Goal: Information Seeking & Learning: Learn about a topic

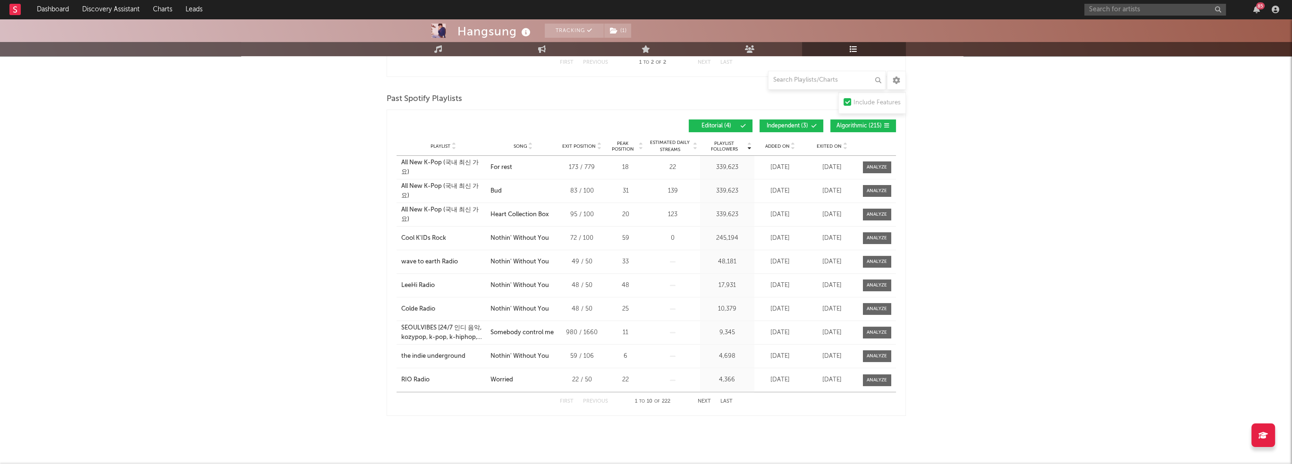
scroll to position [590, 0]
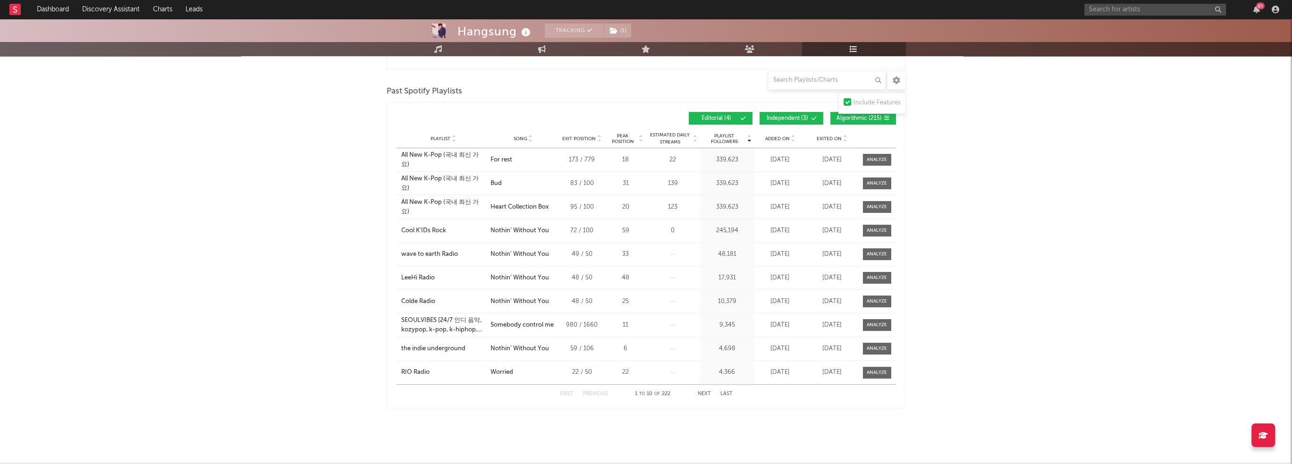
click at [705, 392] on button "Next" at bounding box center [703, 393] width 13 height 5
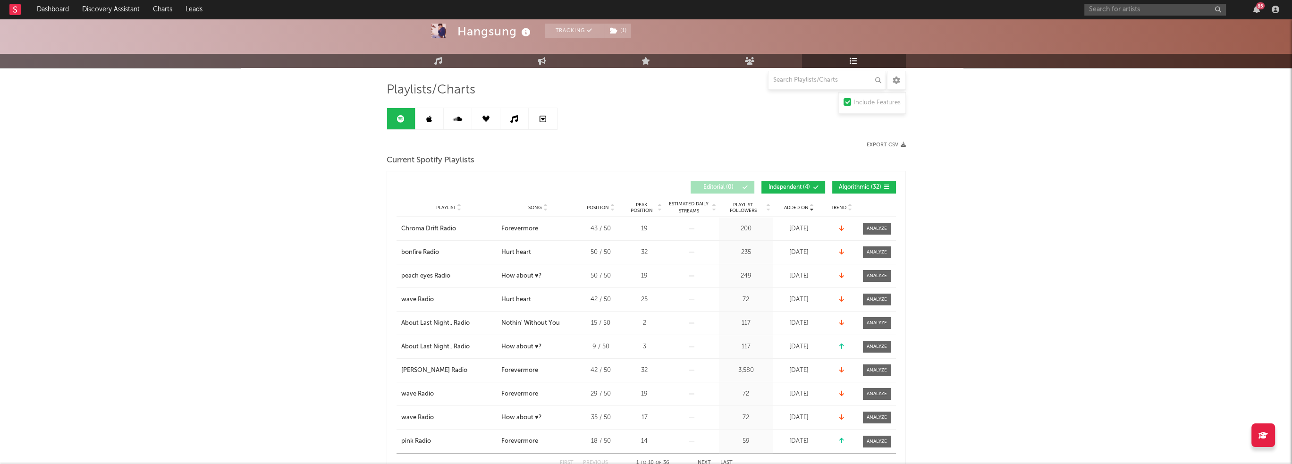
scroll to position [0, 0]
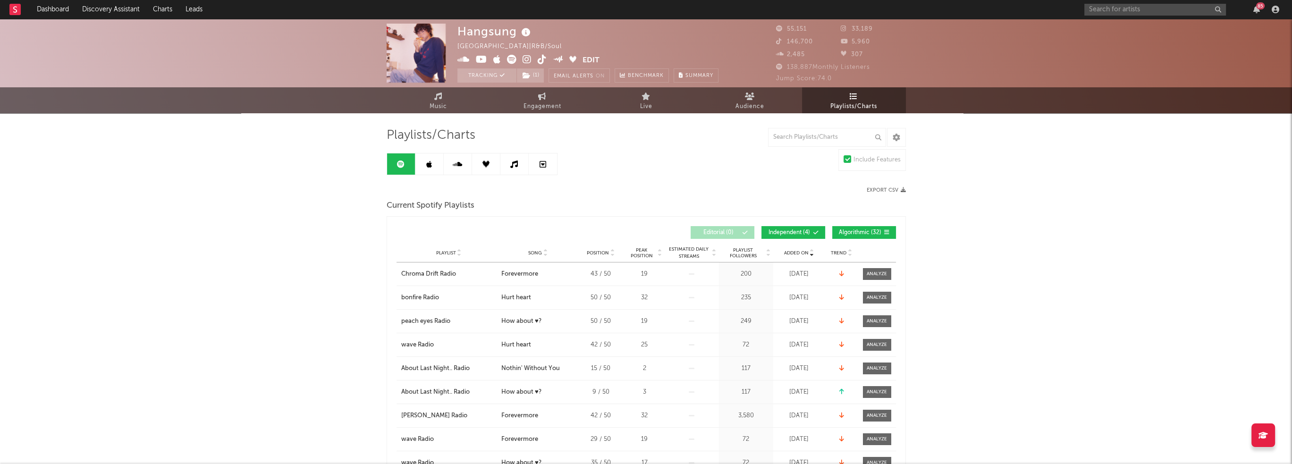
drag, startPoint x: 432, startPoint y: 168, endPoint x: 440, endPoint y: 176, distance: 10.7
click at [432, 168] on link at bounding box center [429, 163] width 28 height 21
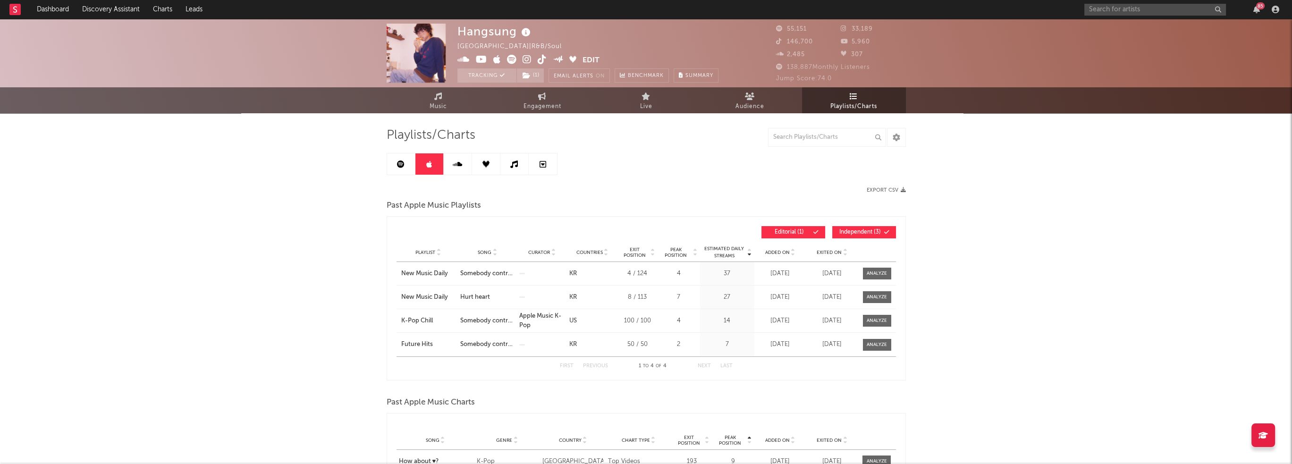
click at [424, 321] on div "K-Pop Chill" at bounding box center [428, 320] width 54 height 9
click at [420, 344] on div "Future Hits" at bounding box center [428, 344] width 54 height 9
click at [517, 166] on icon at bounding box center [514, 164] width 8 height 8
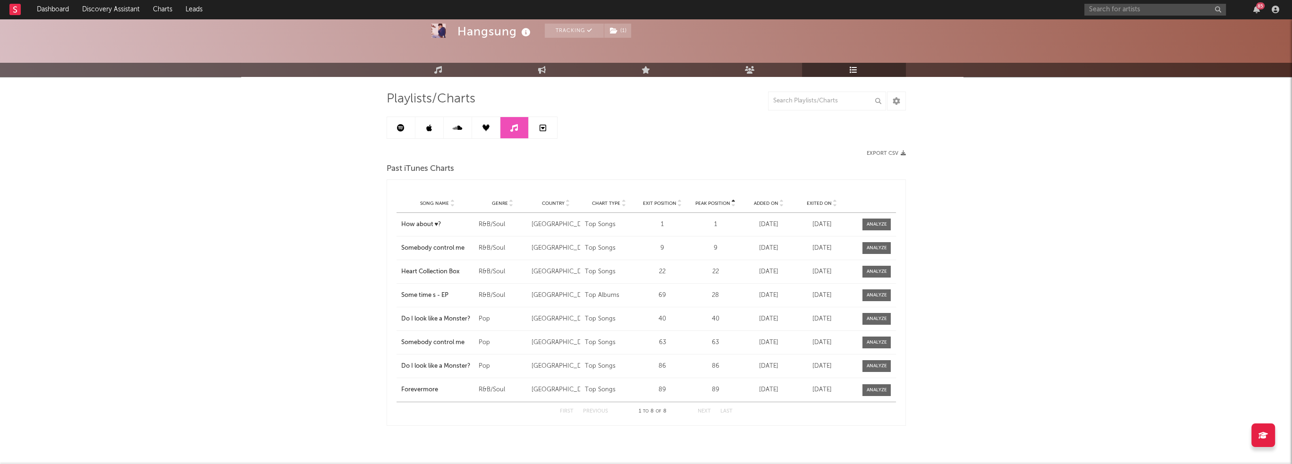
scroll to position [54, 0]
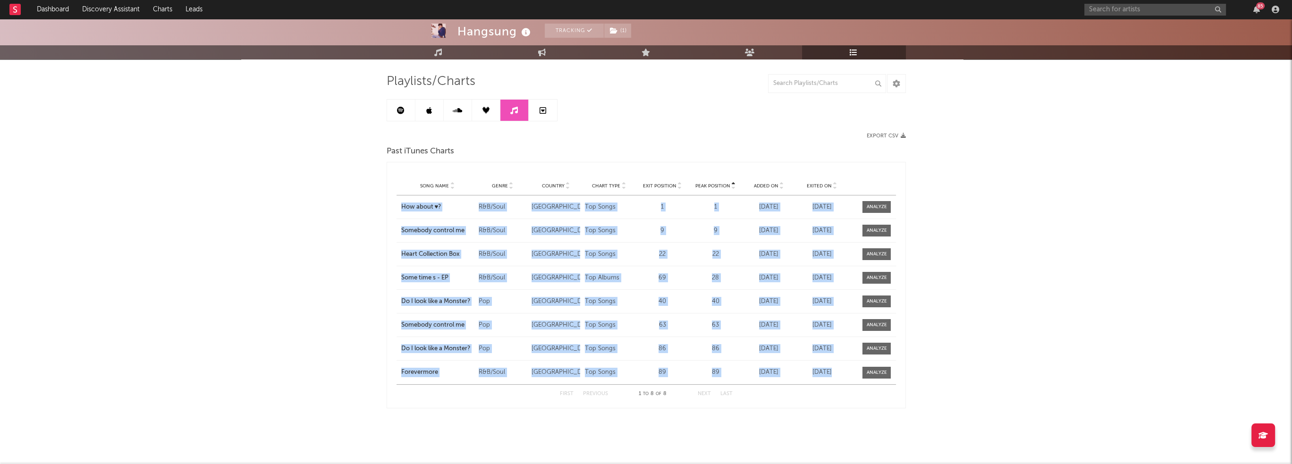
drag, startPoint x: 394, startPoint y: 210, endPoint x: 903, endPoint y: 381, distance: 536.6
click at [903, 381] on div "Peak Position Song Name Genre Country Chart Type Exit Position Peak Position Ad…" at bounding box center [646, 285] width 519 height 246
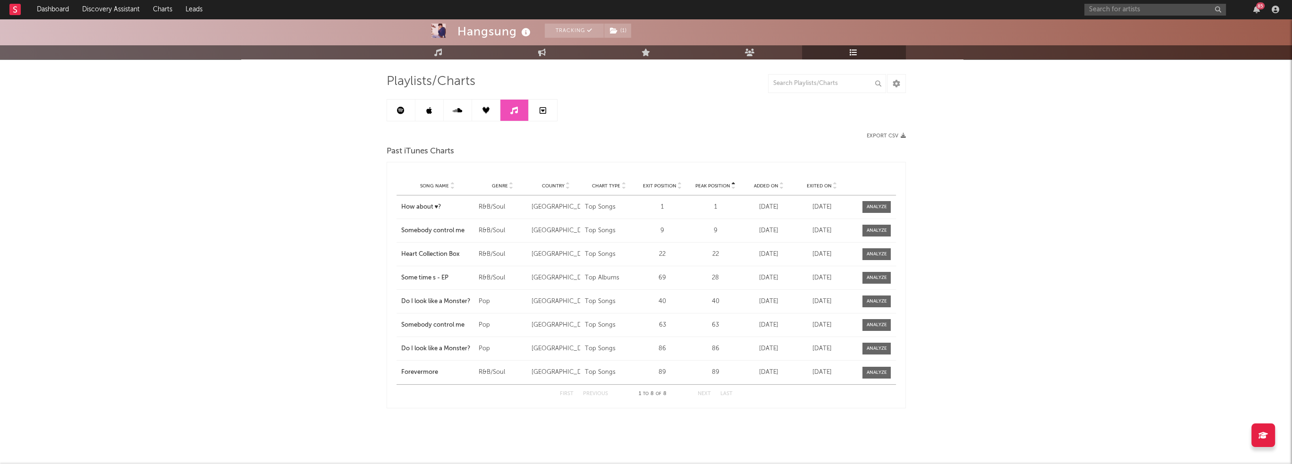
drag, startPoint x: 904, startPoint y: 378, endPoint x: 917, endPoint y: 373, distance: 14.5
click at [917, 373] on div "Hangsung Tracking ( 1 ) [GEOGRAPHIC_DATA] | R&B/Soul Edit Tracking ( 1 ) Email …" at bounding box center [646, 215] width 1292 height 500
click at [920, 370] on div "Hangsung Tracking ( 1 ) [GEOGRAPHIC_DATA] | R&B/Soul Edit Tracking ( 1 ) Email …" at bounding box center [646, 215] width 1292 height 500
